Goal: Find specific page/section: Find specific page/section

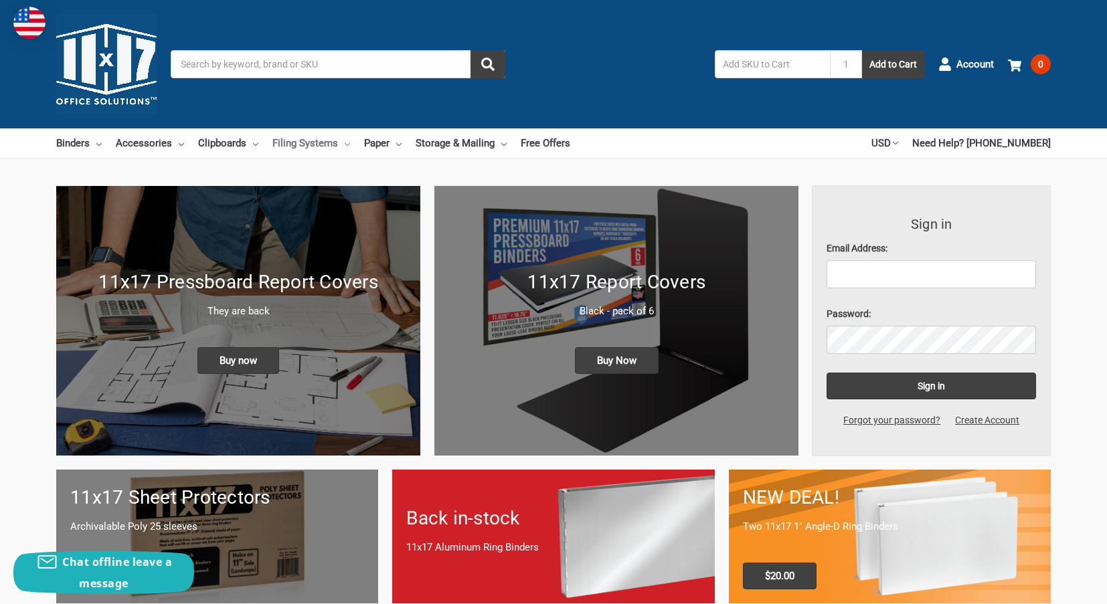
click at [306, 139] on link "Filing Systems" at bounding box center [311, 142] width 78 height 29
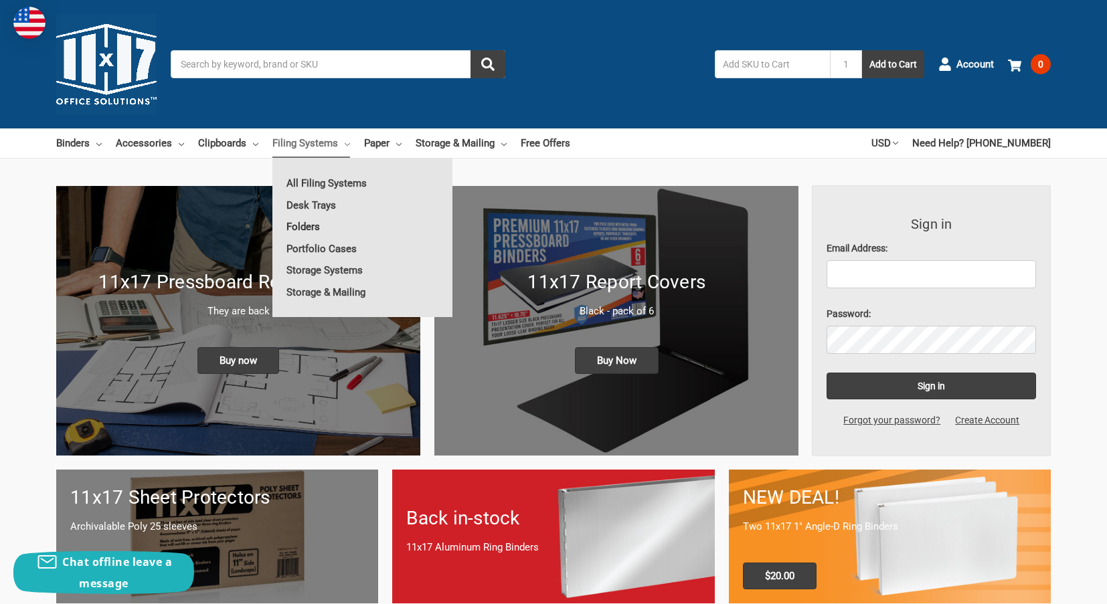
click at [306, 227] on link "Folders" at bounding box center [362, 226] width 180 height 21
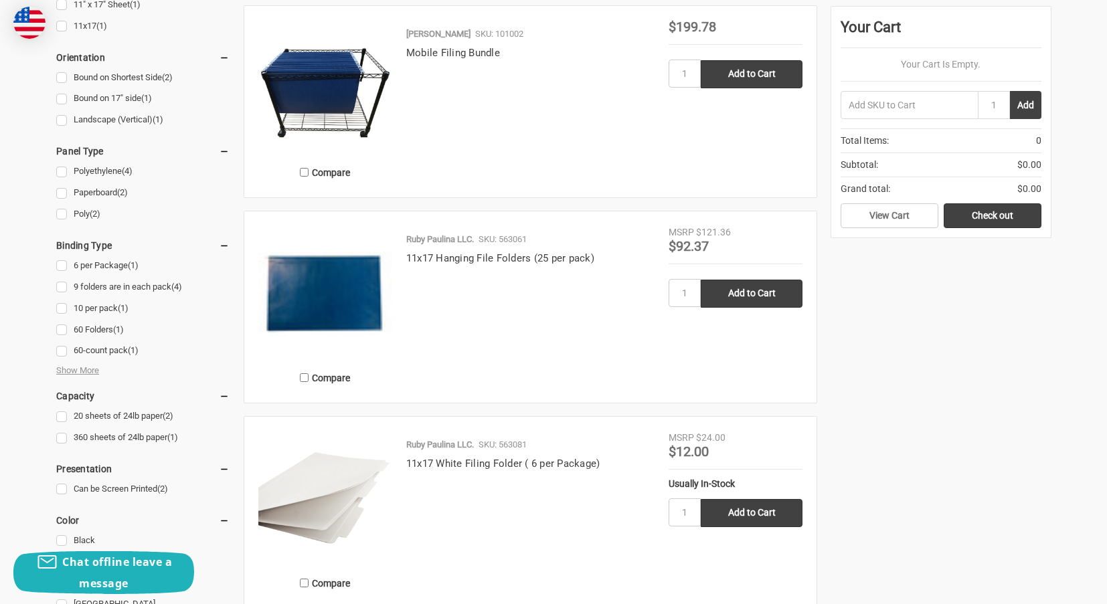
scroll to position [535, 0]
